Goal: Task Accomplishment & Management: Manage account settings

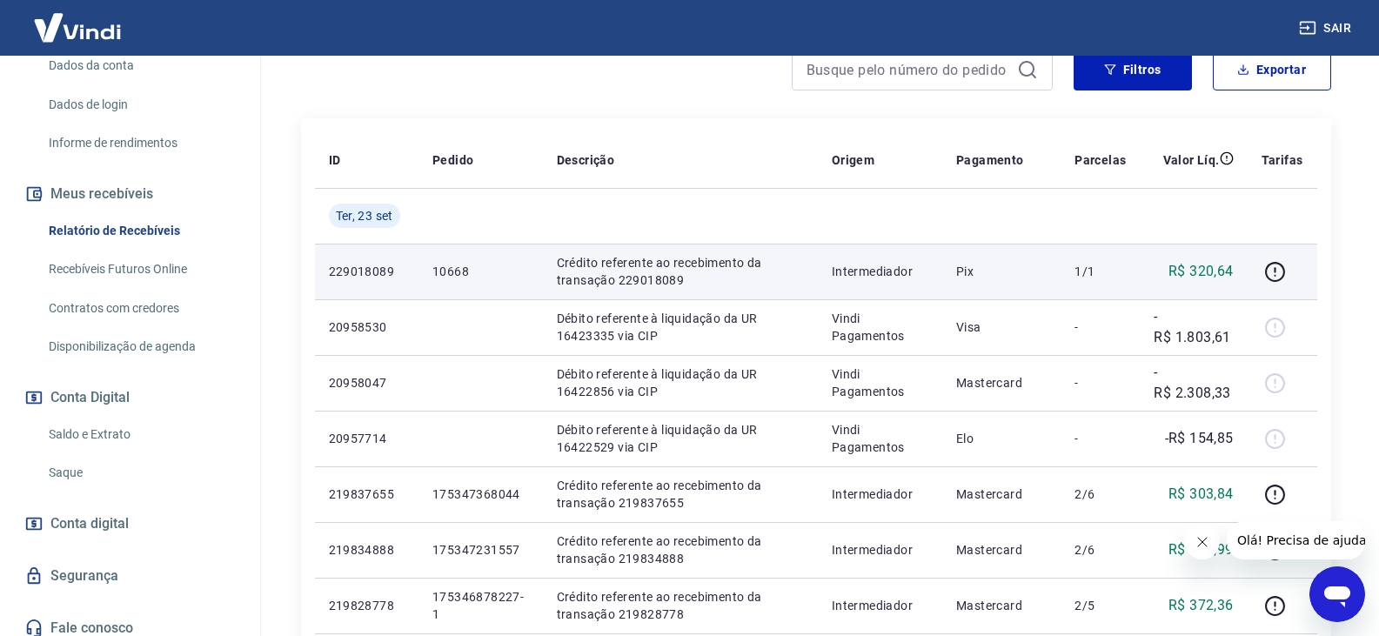
scroll to position [261, 0]
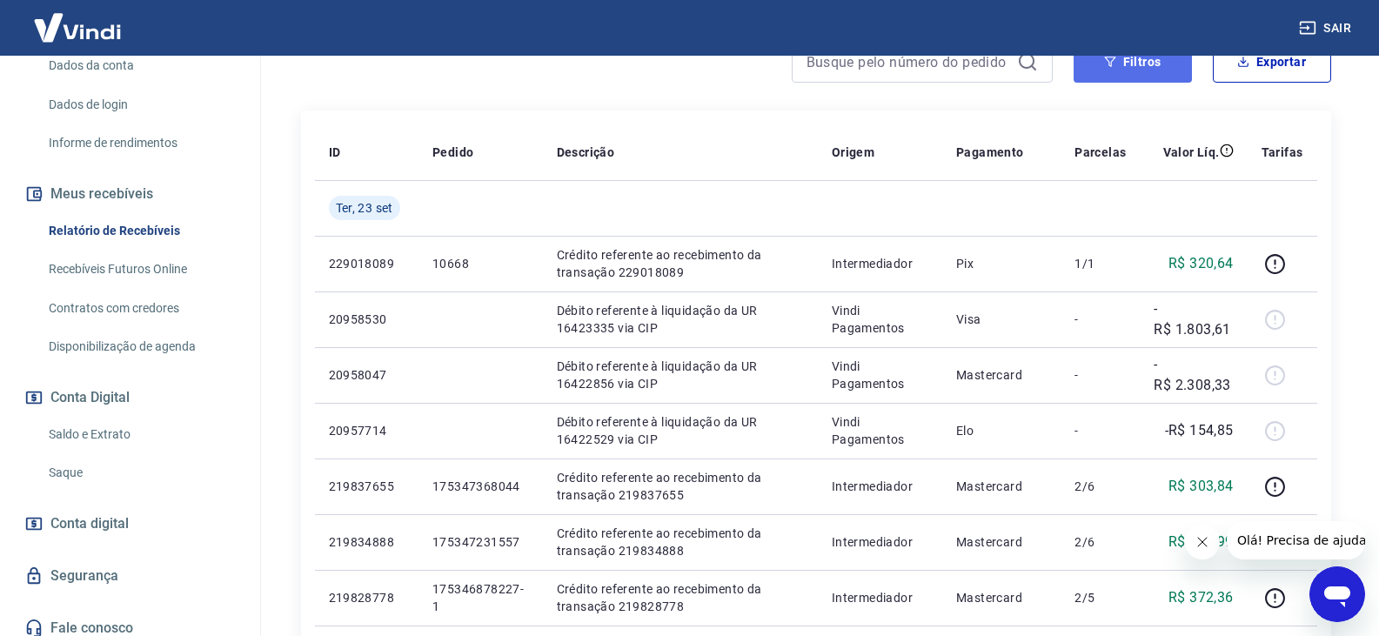
click at [1170, 59] on button "Filtros" at bounding box center [1133, 62] width 118 height 42
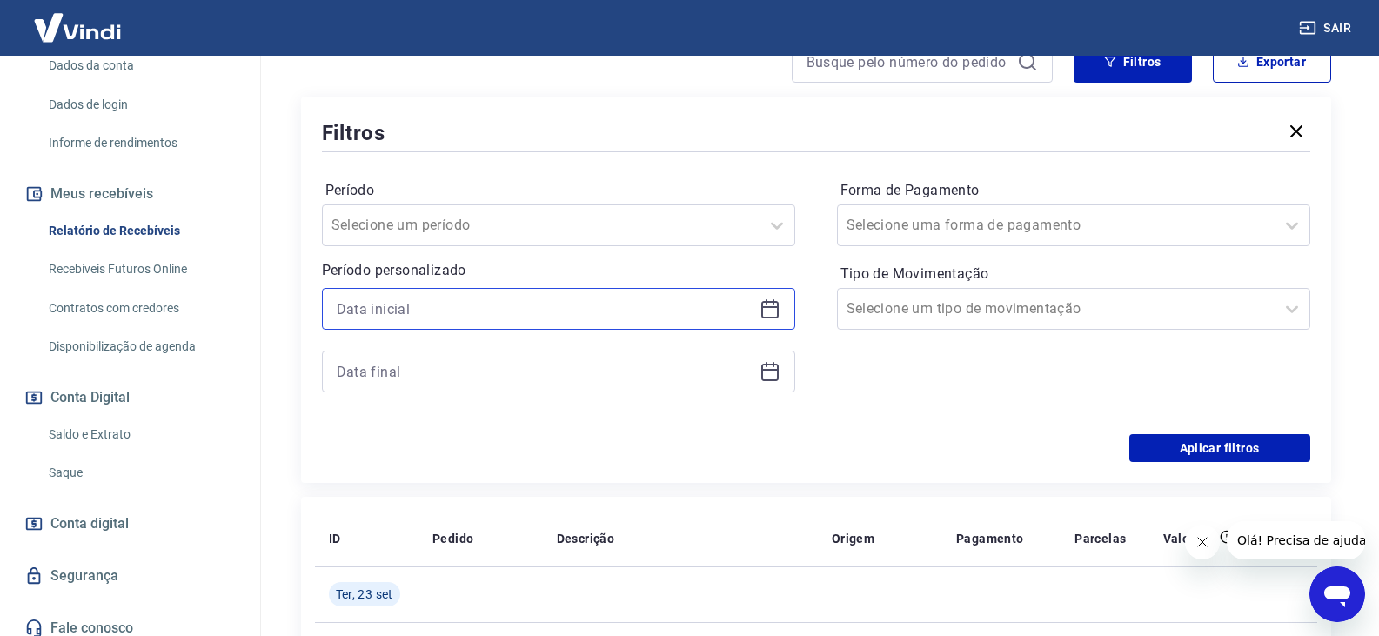
click at [421, 308] on input at bounding box center [545, 309] width 416 height 26
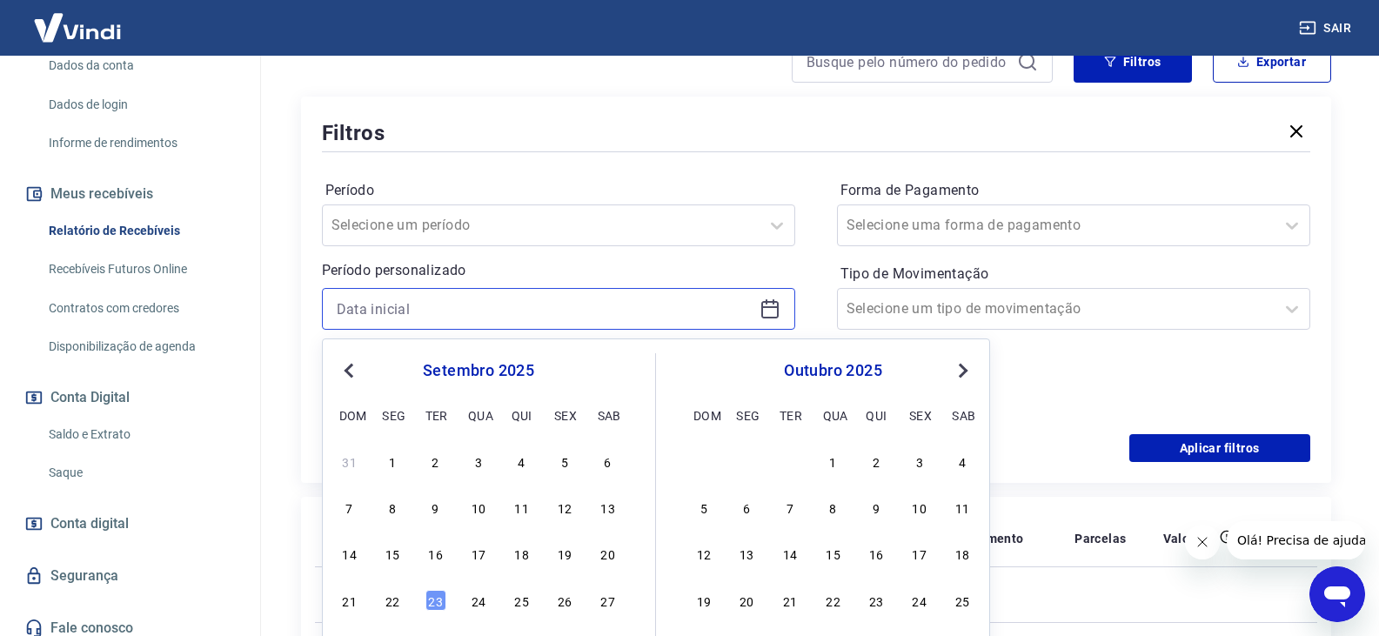
scroll to position [348, 0]
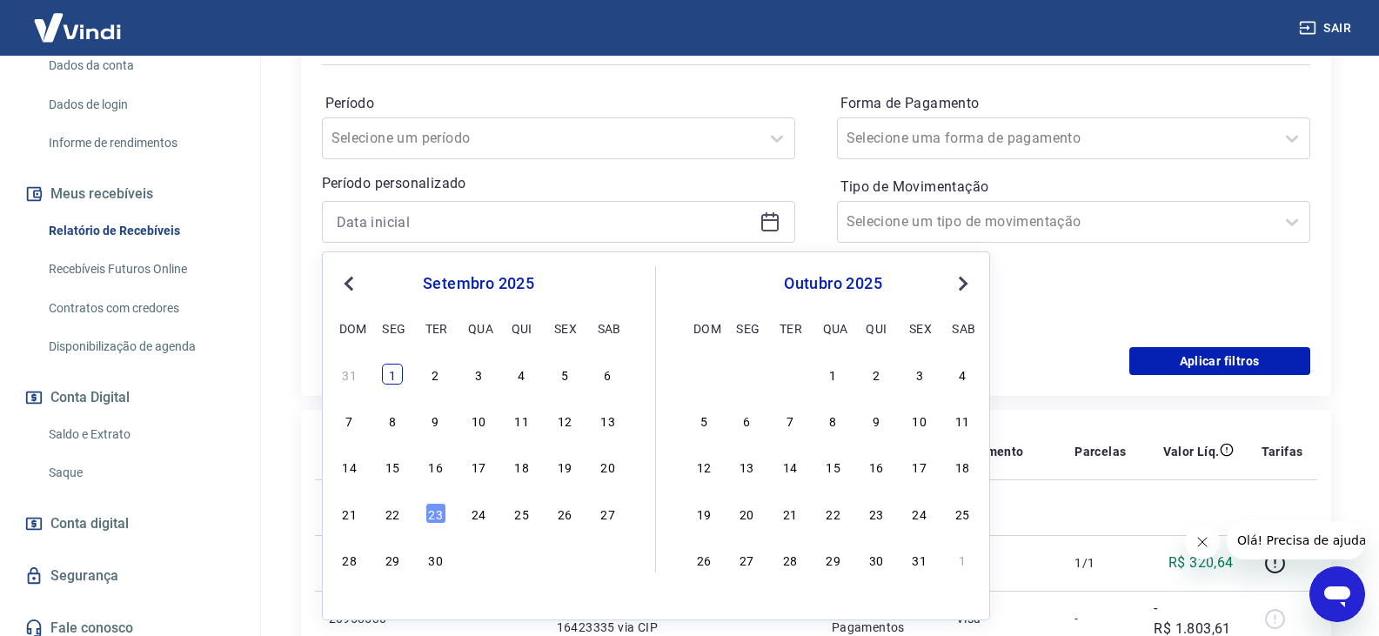
click at [394, 373] on div "1" at bounding box center [392, 374] width 21 height 21
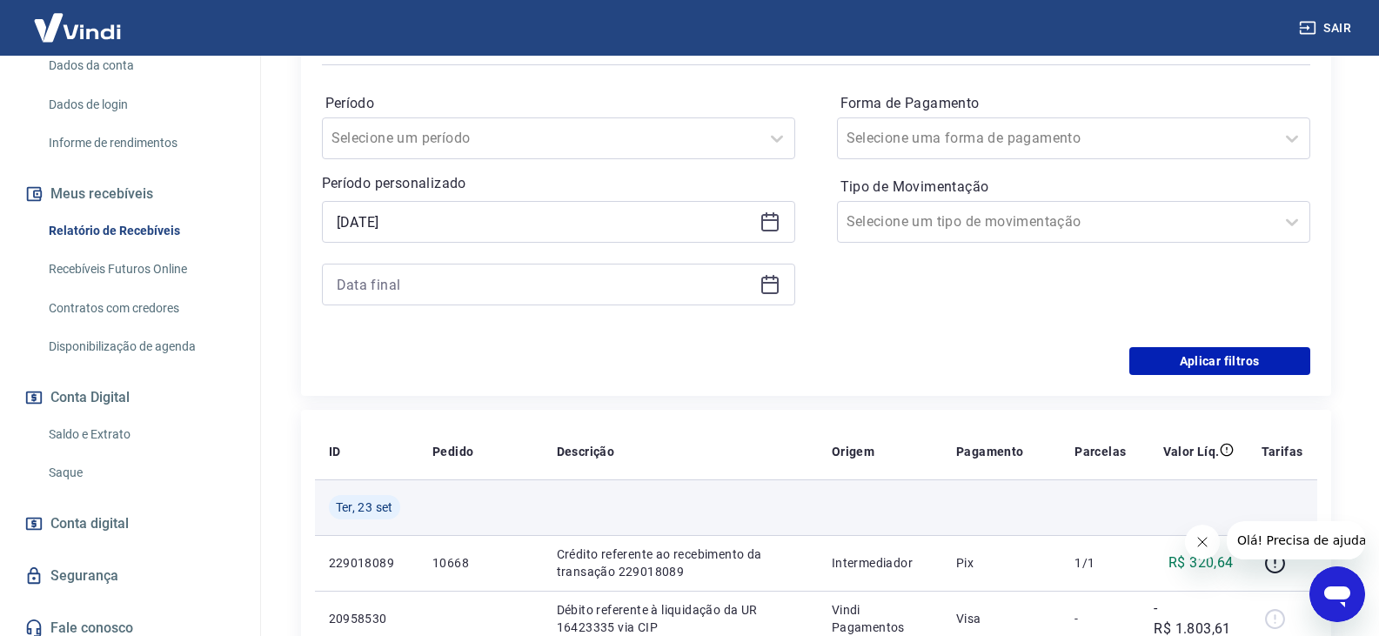
type input "[DATE]"
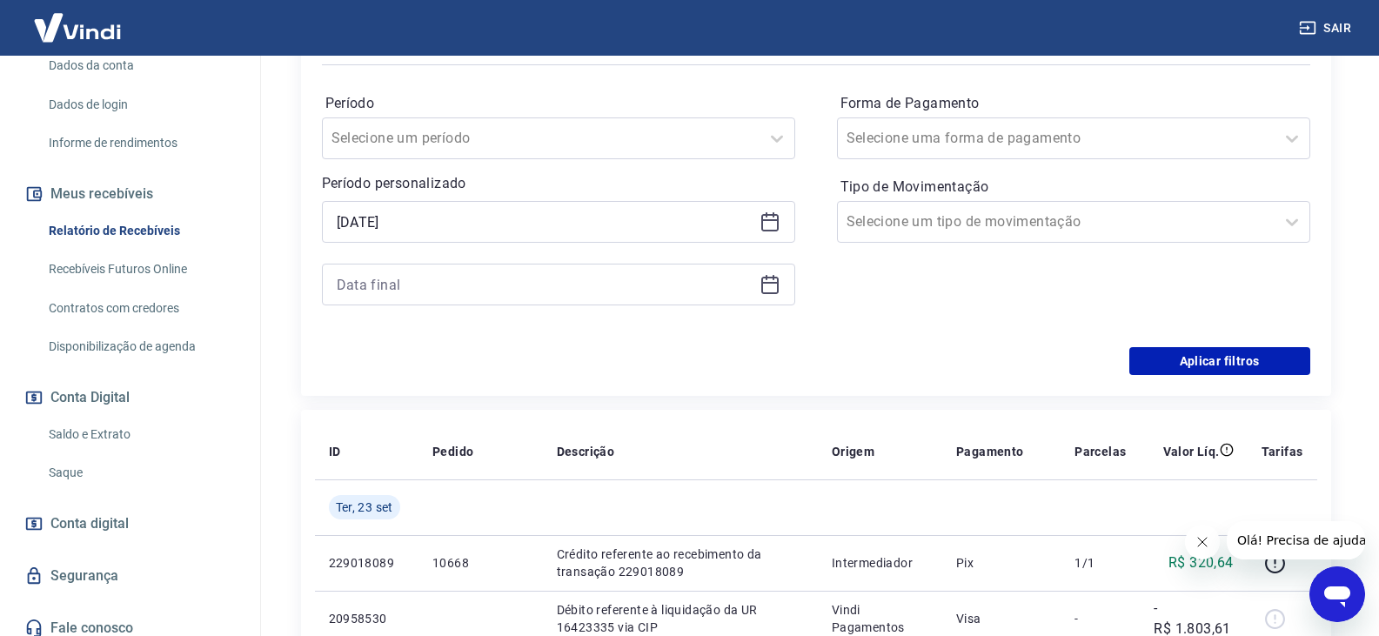
click at [774, 281] on icon at bounding box center [769, 284] width 21 height 21
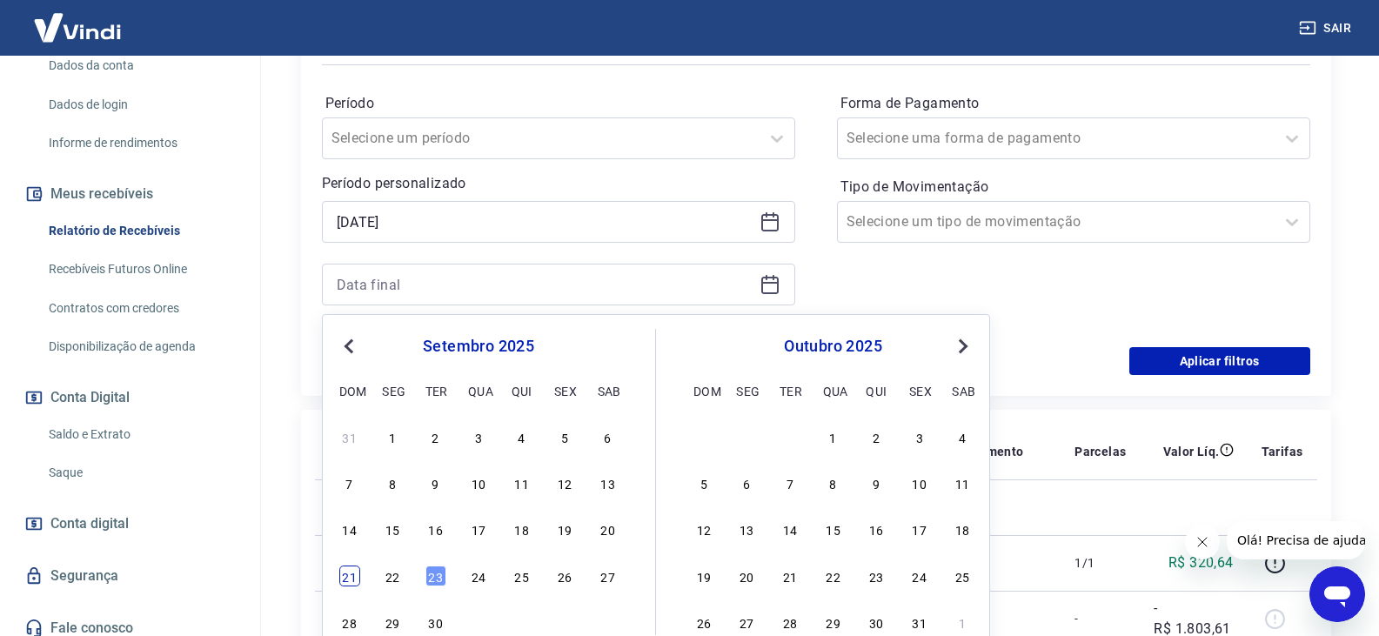
click at [345, 576] on div "21" at bounding box center [349, 575] width 21 height 21
type input "[DATE]"
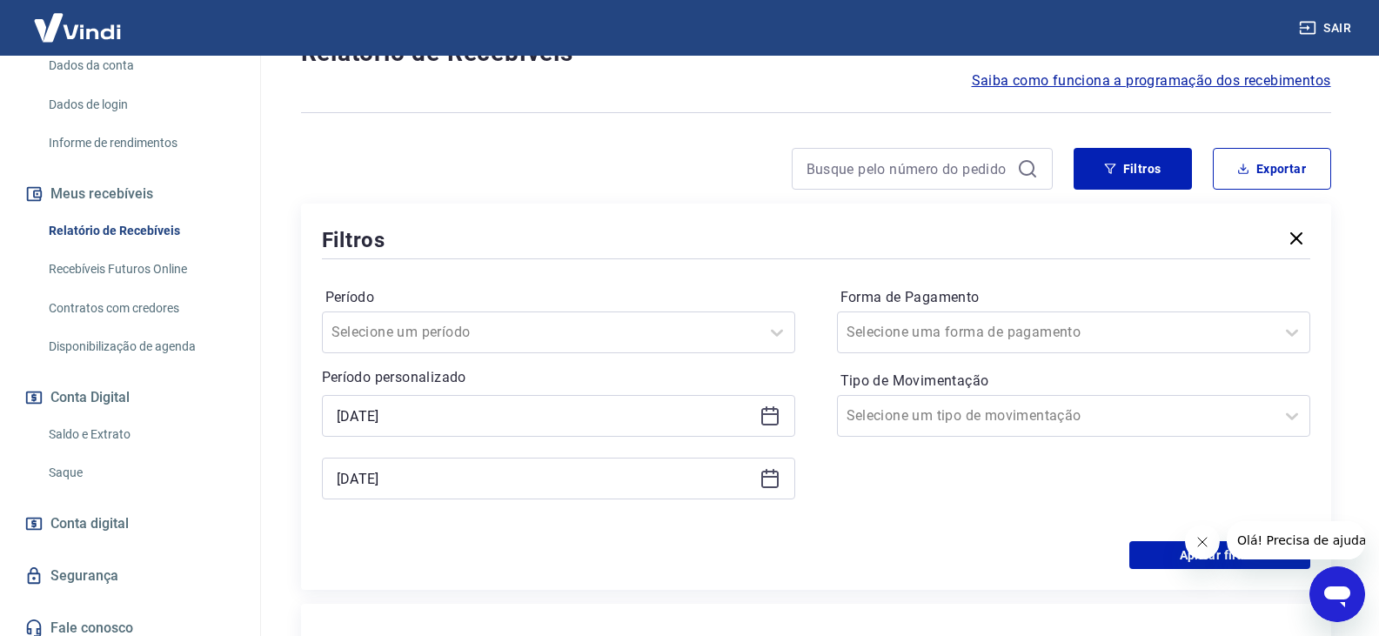
scroll to position [261, 0]
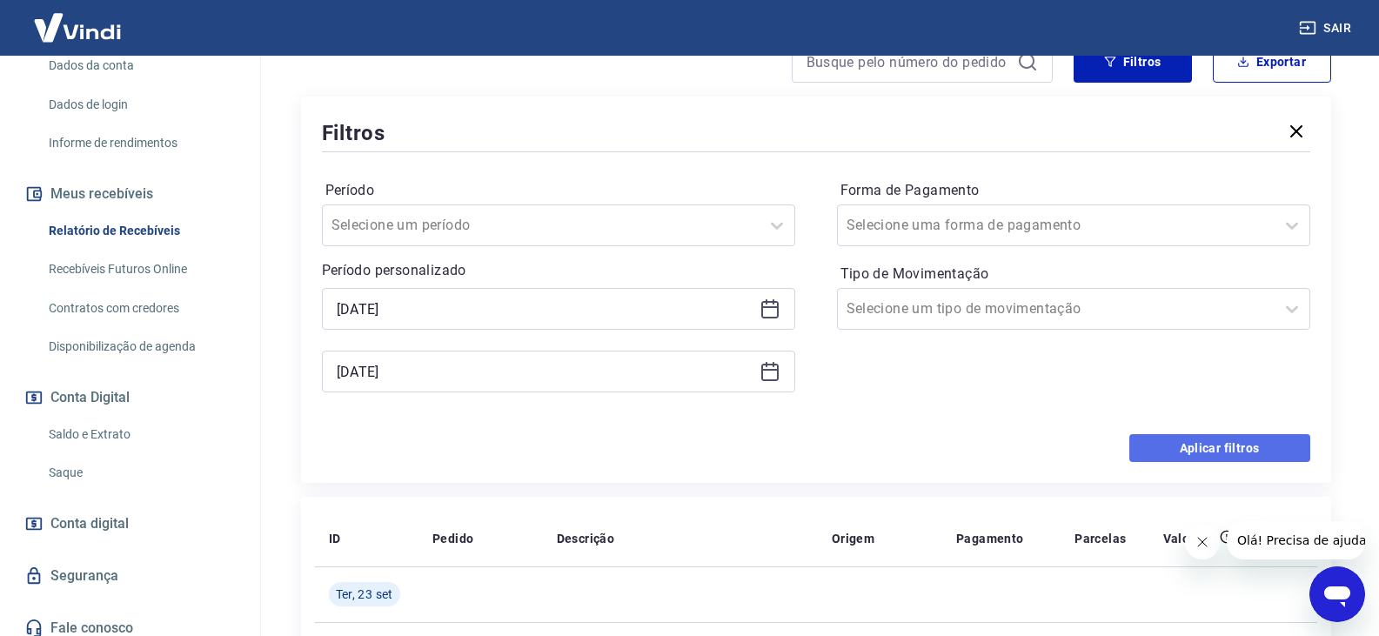
click at [1189, 443] on button "Aplicar filtros" at bounding box center [1219, 448] width 181 height 28
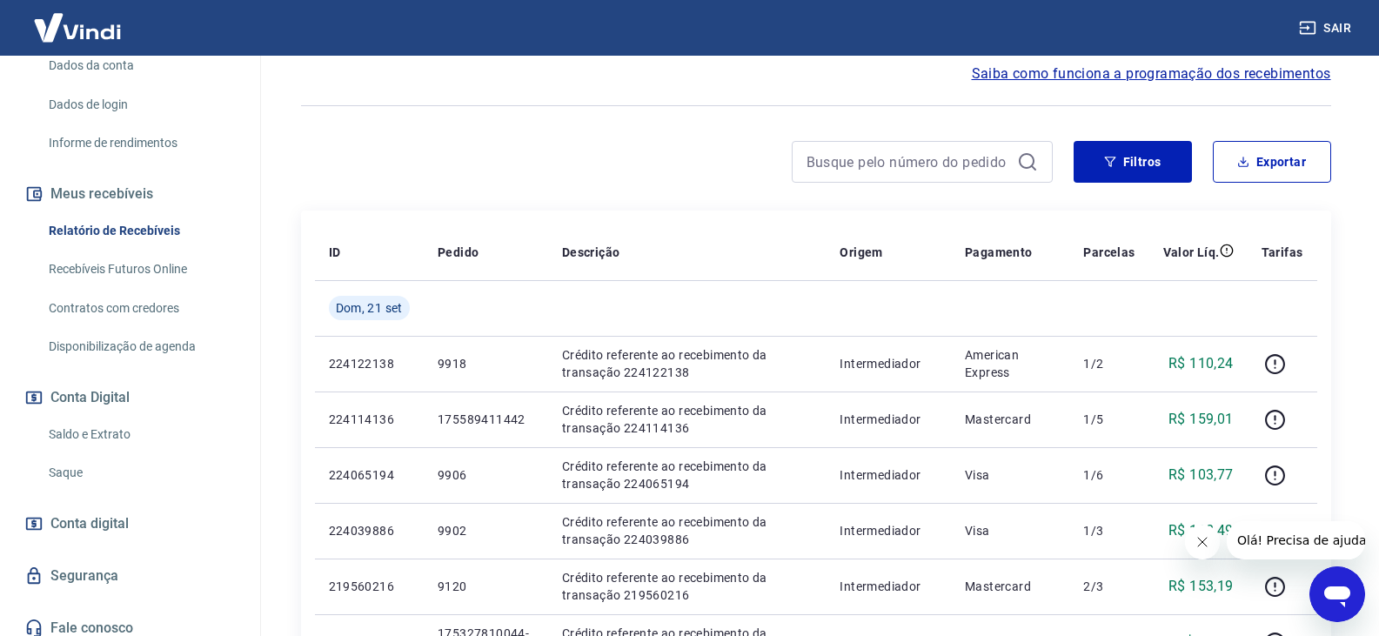
scroll to position [174, 0]
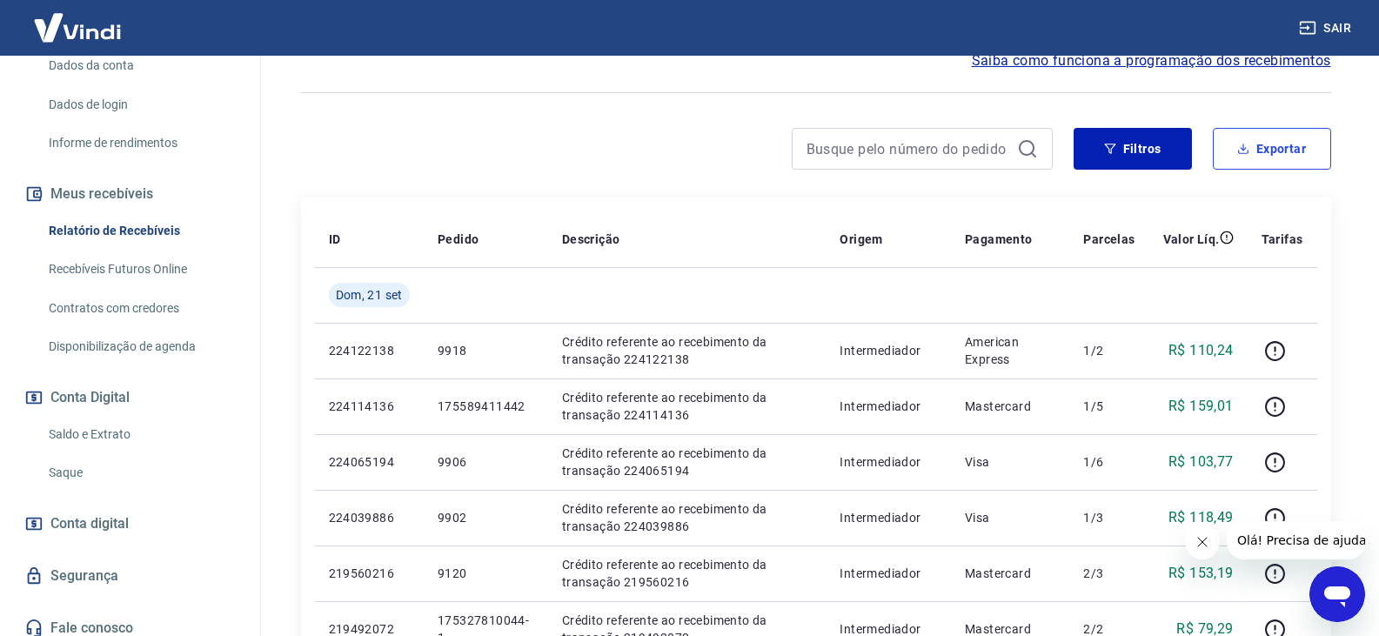
click at [1289, 150] on button "Exportar" at bounding box center [1272, 149] width 118 height 42
type input "[DATE]"
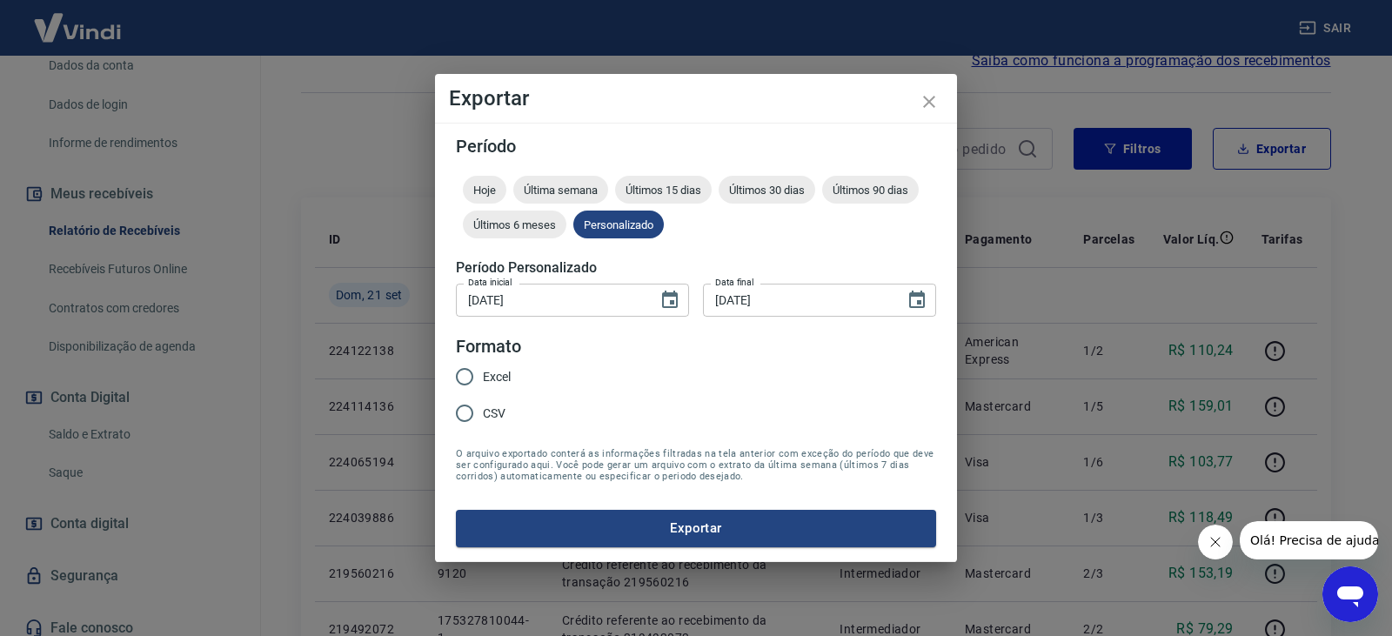
click at [472, 372] on input "Excel" at bounding box center [464, 376] width 37 height 37
radio input "true"
click at [648, 525] on button "Exportar" at bounding box center [696, 528] width 480 height 37
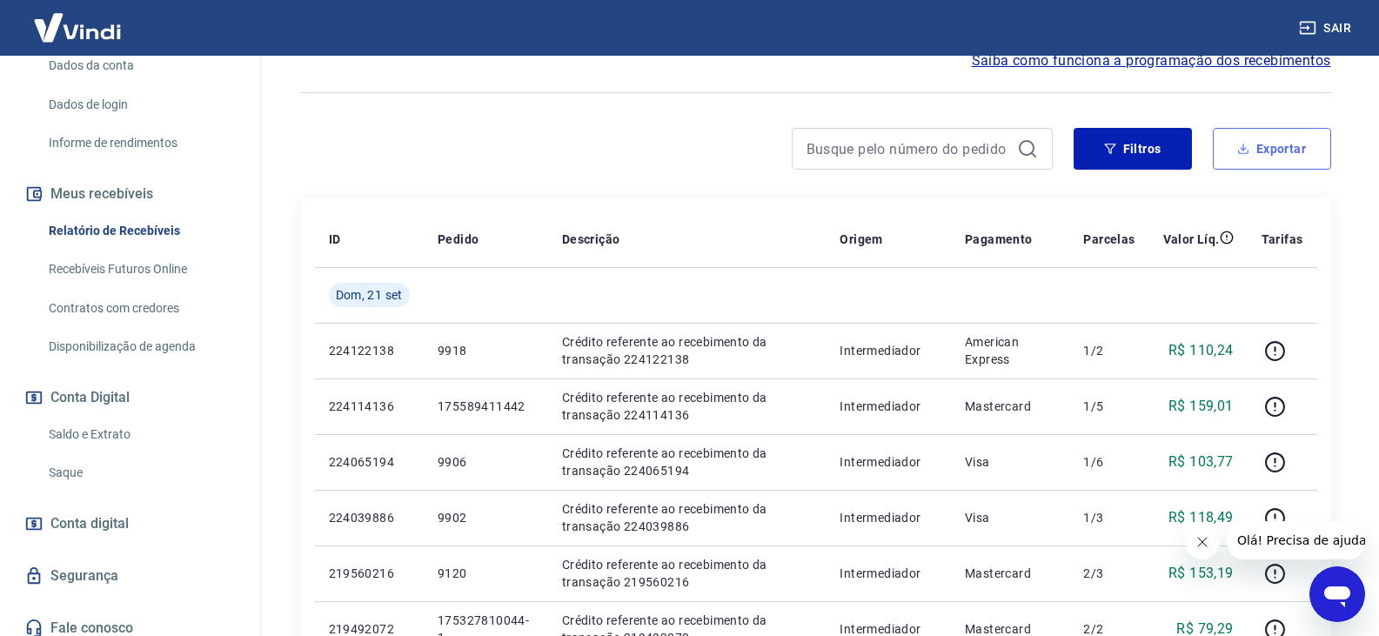
click at [1295, 146] on button "Exportar" at bounding box center [1272, 149] width 118 height 42
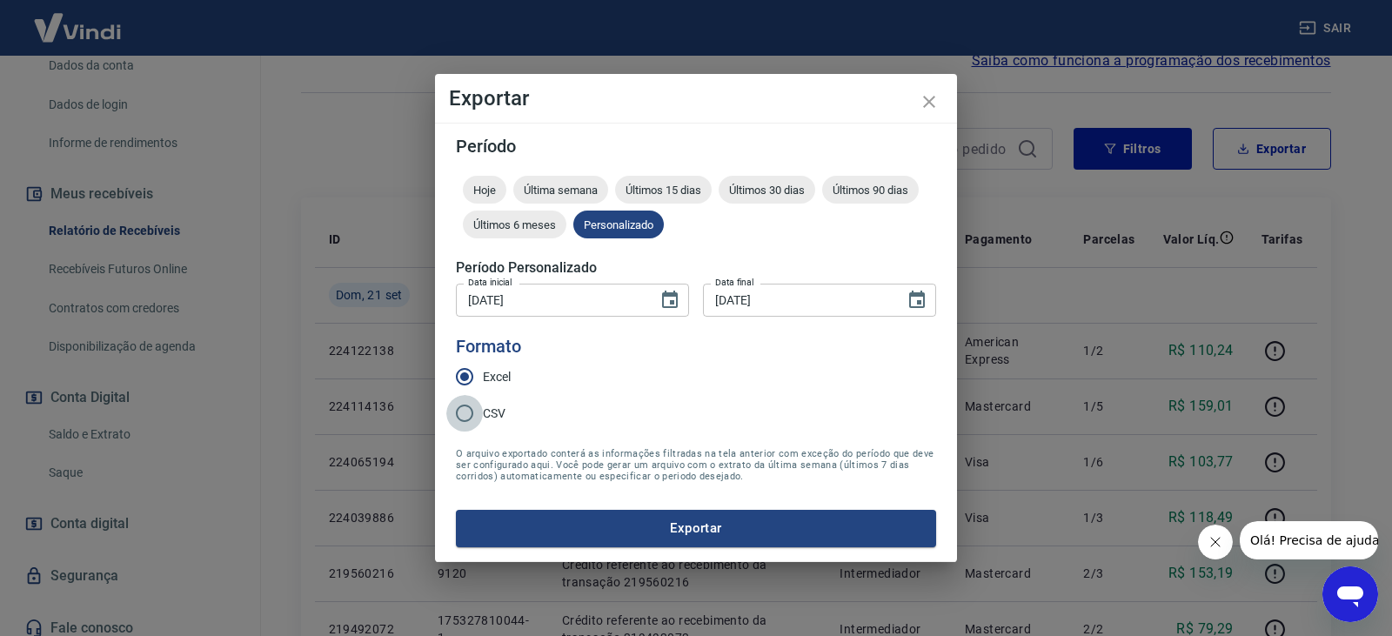
click at [482, 417] on input "CSV" at bounding box center [464, 413] width 37 height 37
radio input "true"
click at [926, 104] on icon "close" at bounding box center [929, 101] width 21 height 21
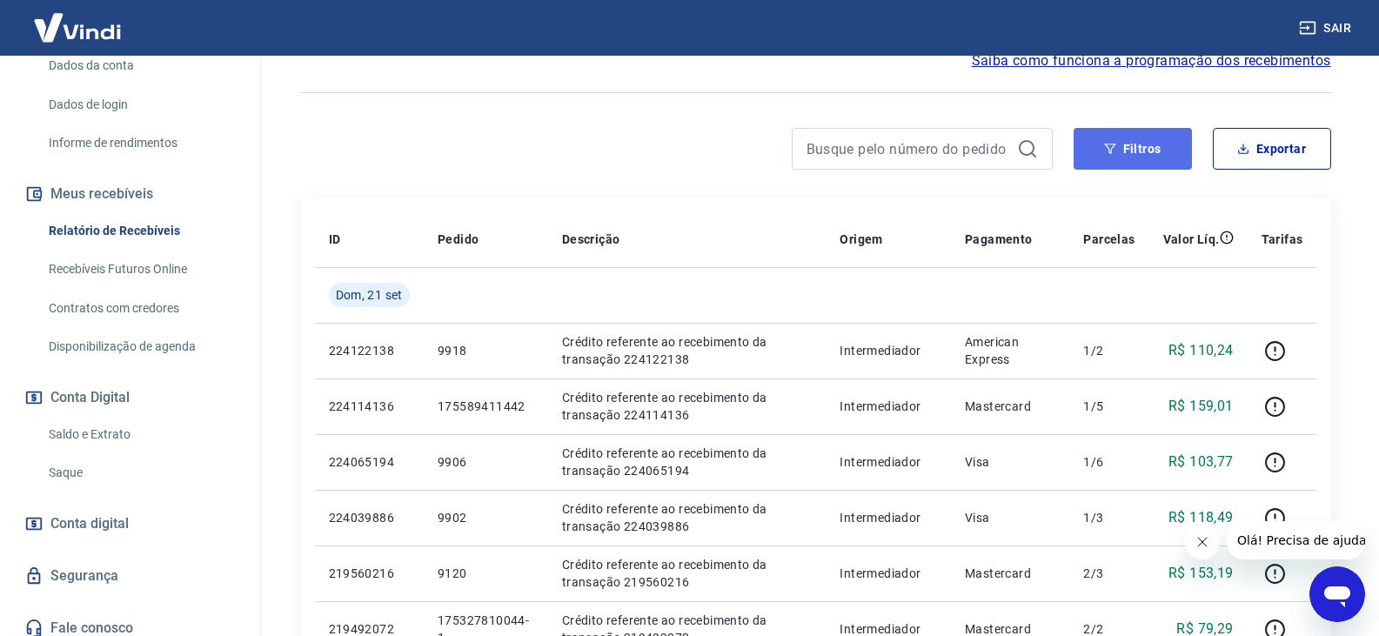
click at [1154, 148] on button "Filtros" at bounding box center [1133, 149] width 118 height 42
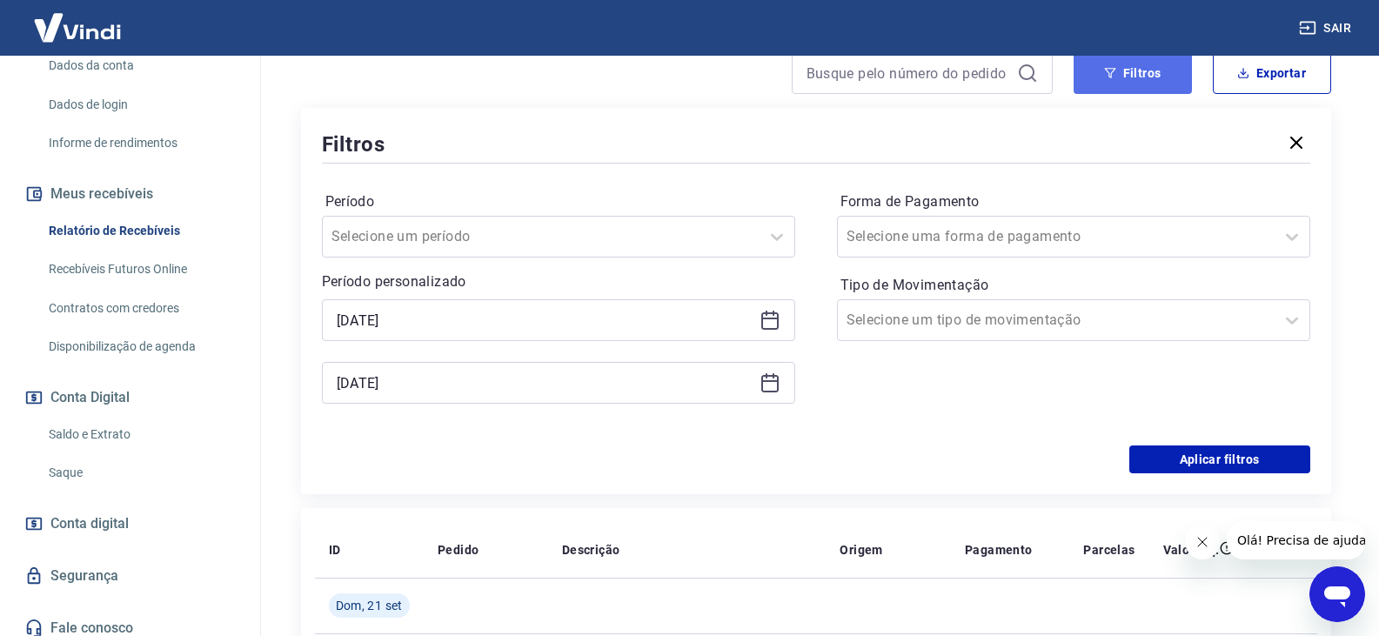
scroll to position [261, 0]
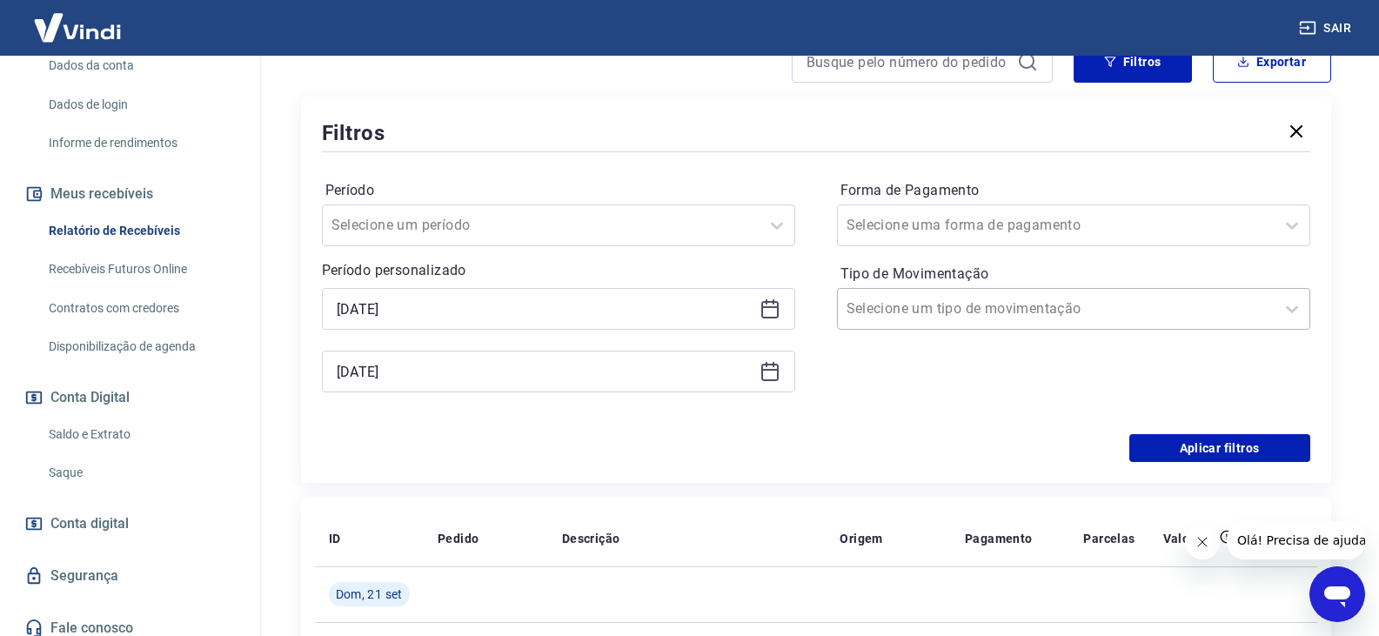
click at [980, 307] on input "Tipo de Movimentação" at bounding box center [934, 308] width 176 height 21
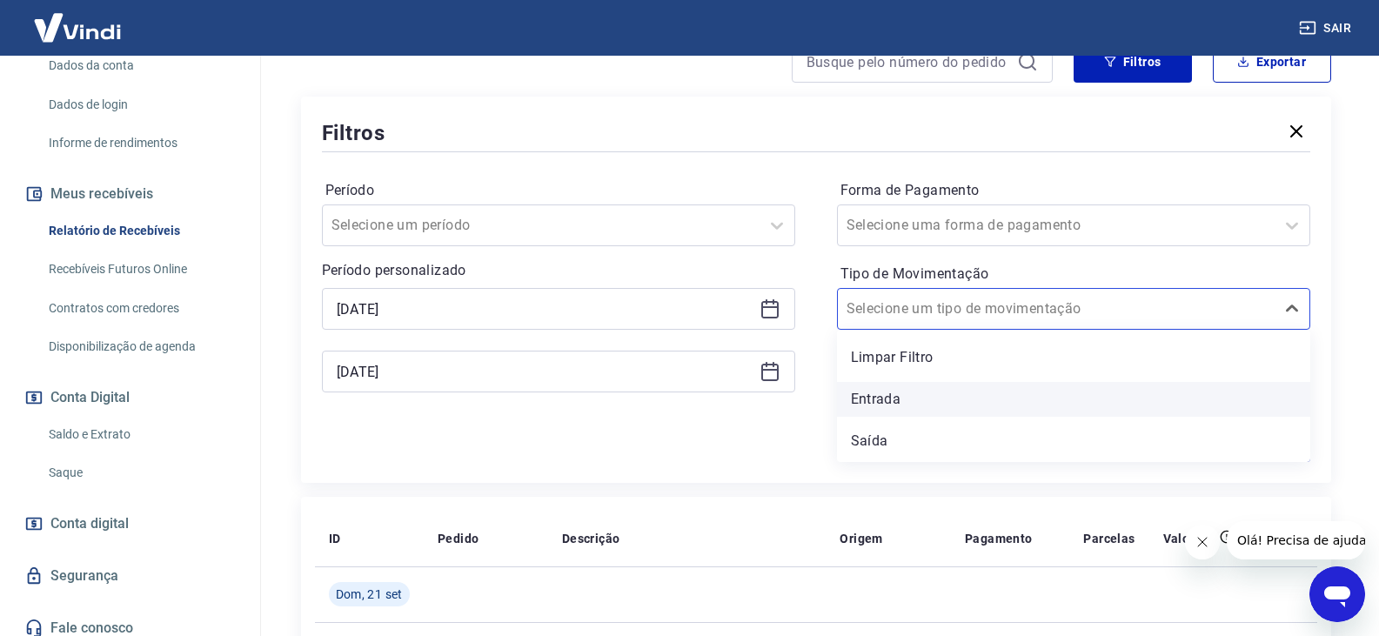
click at [864, 405] on div "Entrada" at bounding box center [1073, 399] width 473 height 35
click at [960, 221] on input "Forma de Pagamento" at bounding box center [934, 225] width 176 height 21
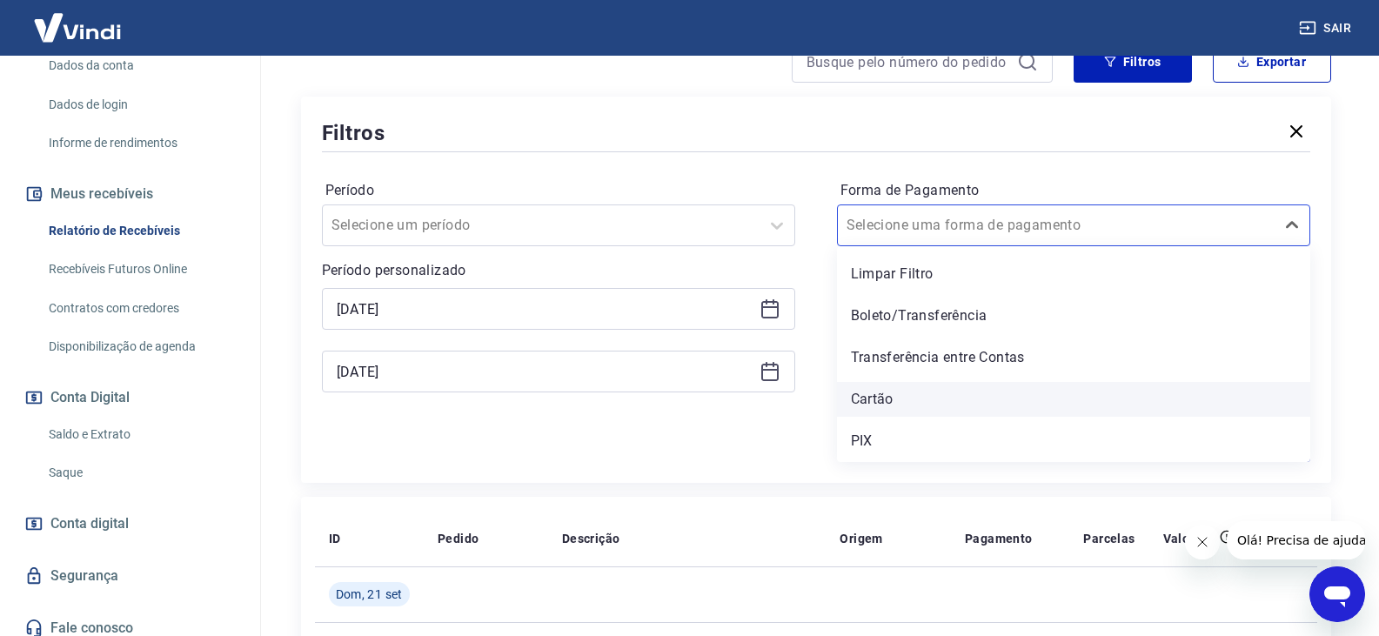
click at [893, 399] on div "Cartão" at bounding box center [1073, 399] width 473 height 35
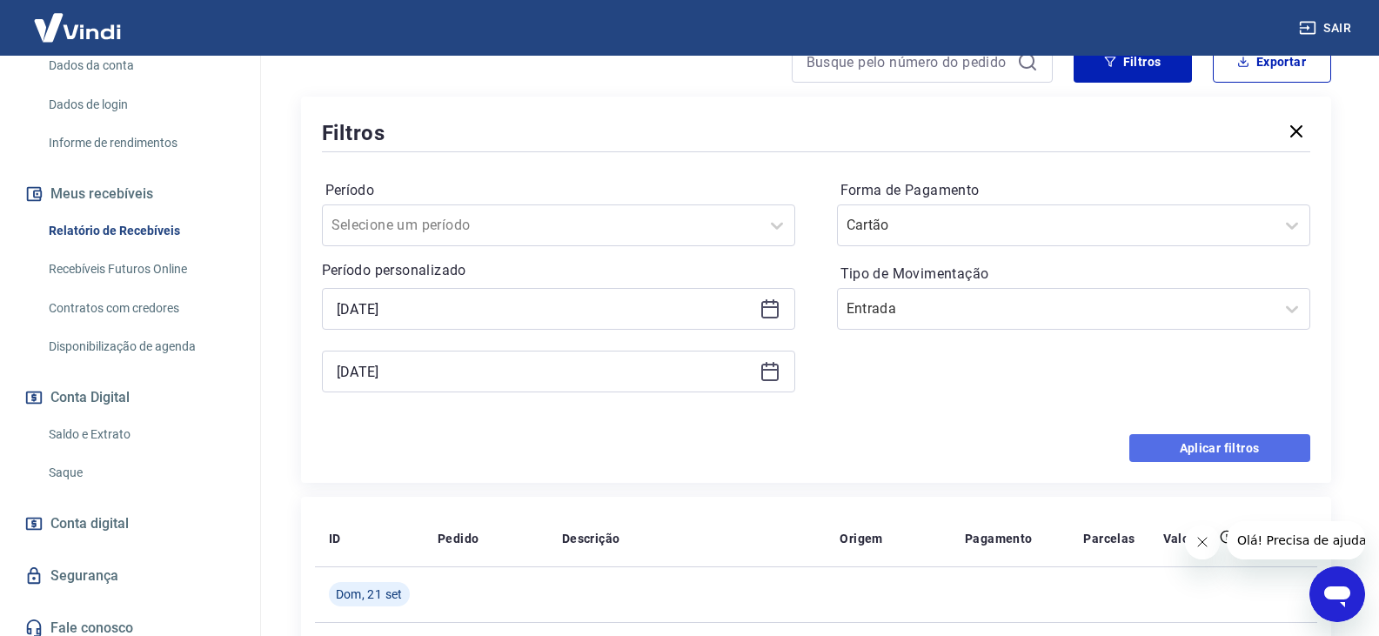
drag, startPoint x: 1202, startPoint y: 450, endPoint x: 1142, endPoint y: 237, distance: 221.4
click at [1202, 451] on button "Aplicar filtros" at bounding box center [1219, 448] width 181 height 28
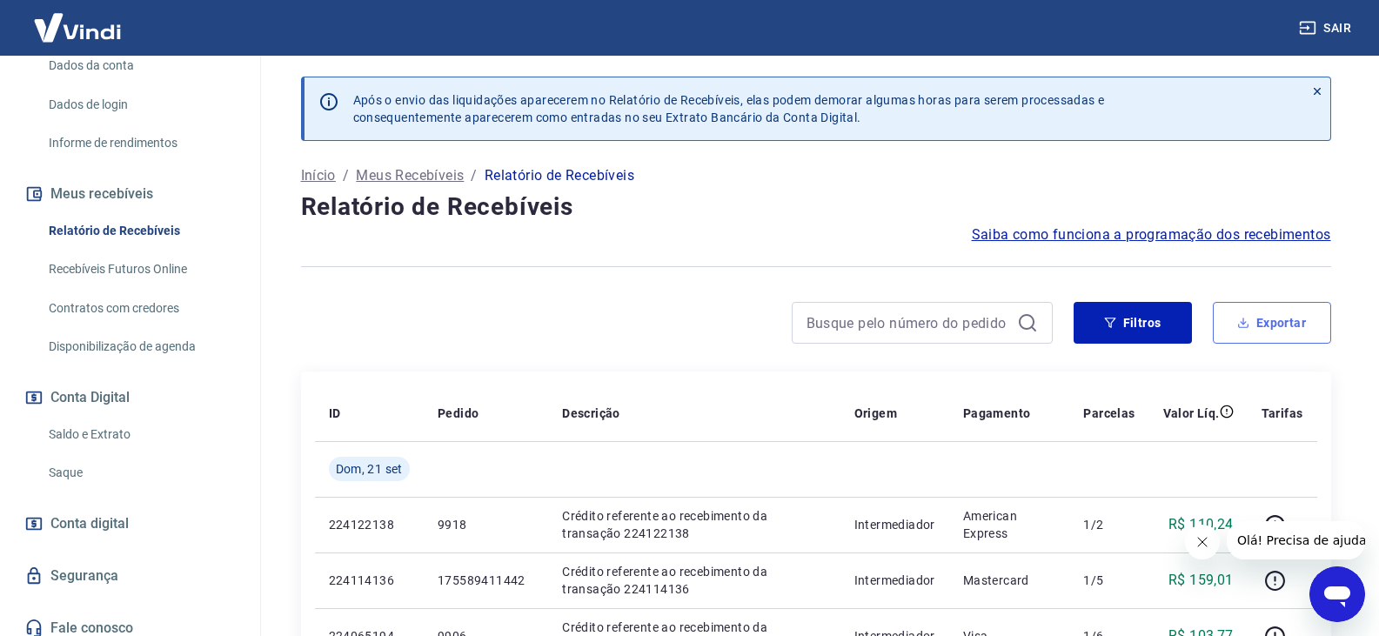
click at [1243, 310] on button "Exportar" at bounding box center [1272, 323] width 118 height 42
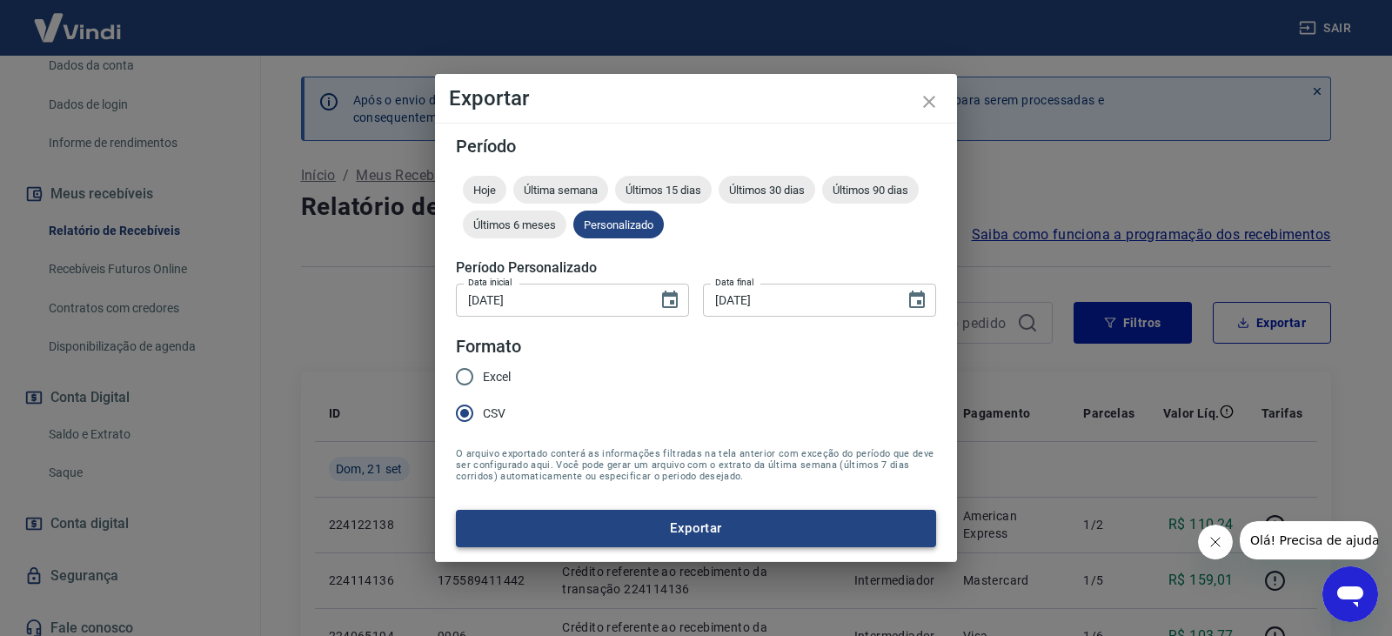
click at [651, 529] on button "Exportar" at bounding box center [696, 528] width 480 height 37
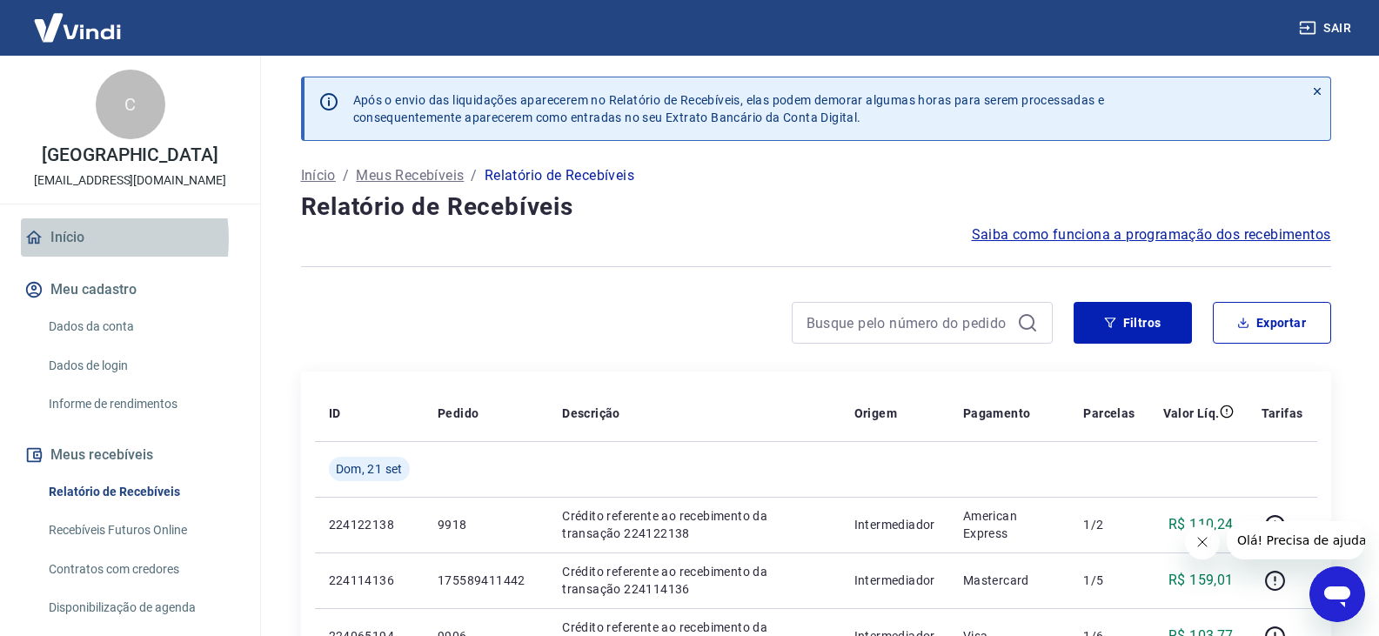
click at [67, 257] on link "Início" at bounding box center [130, 237] width 218 height 38
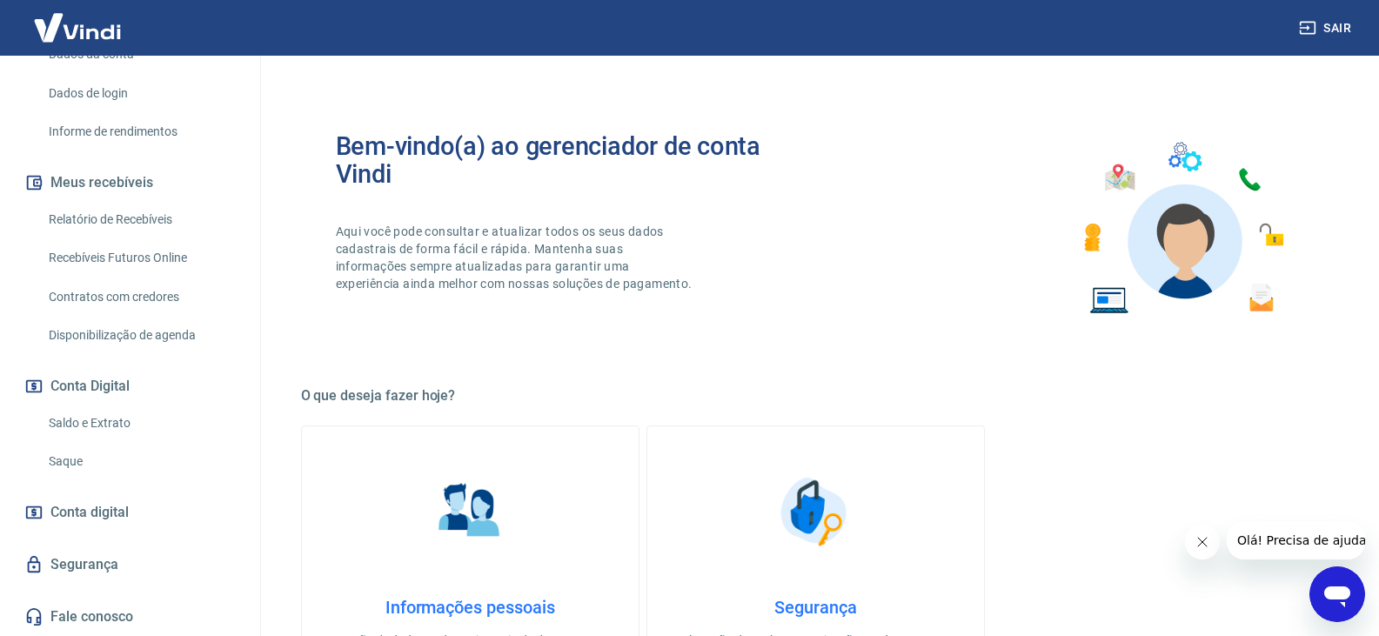
scroll to position [291, 0]
click at [64, 211] on link "Relatório de Recebíveis" at bounding box center [140, 220] width 197 height 36
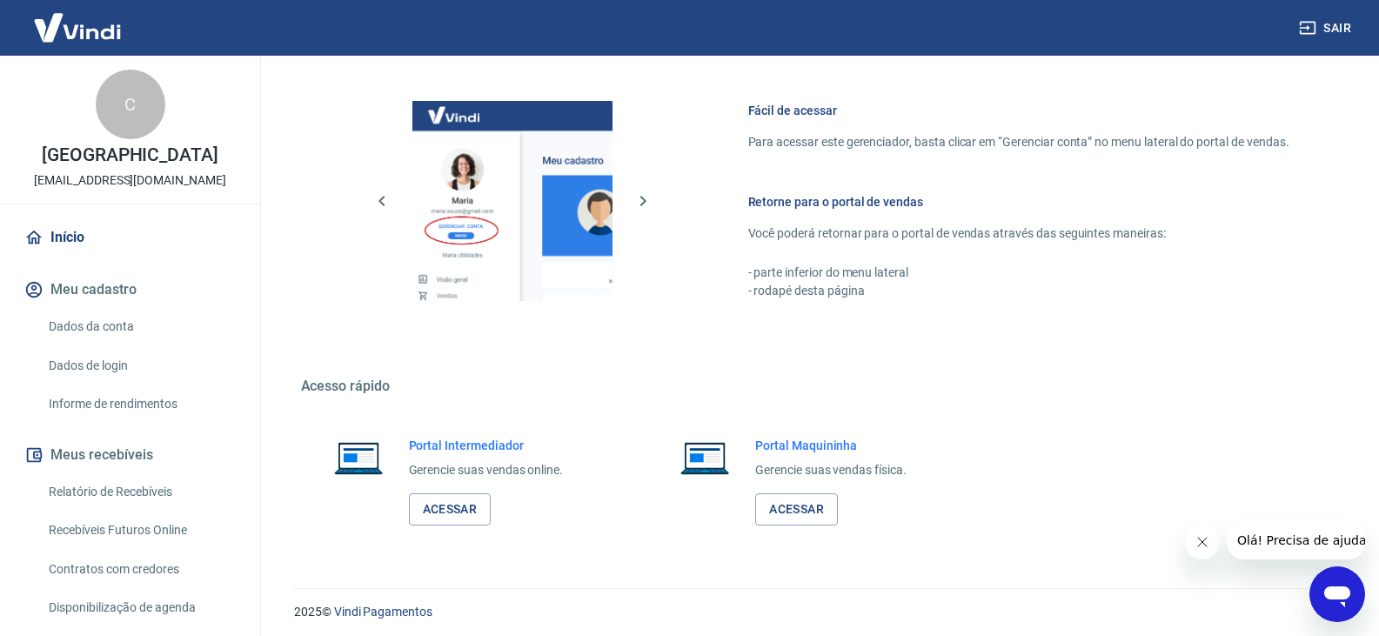
scroll to position [720, 0]
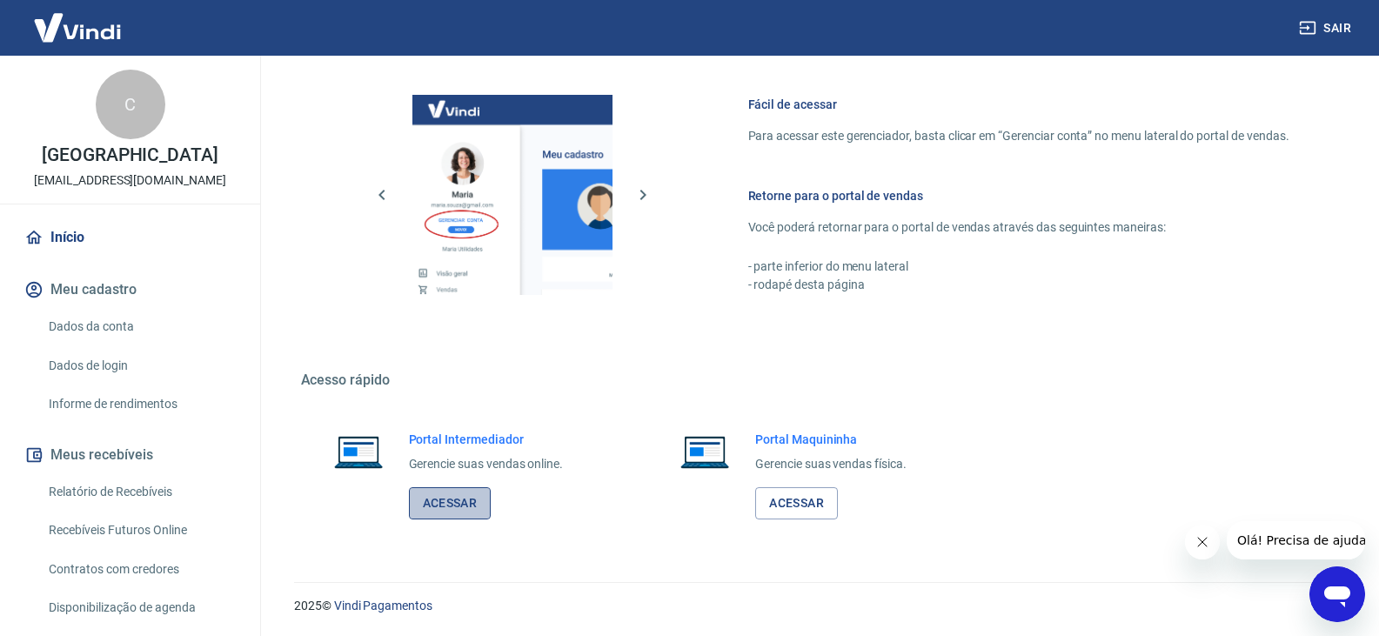
click at [458, 513] on link "Acessar" at bounding box center [450, 503] width 83 height 32
